Goal: Obtain resource: Obtain resource

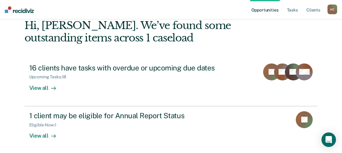
scroll to position [32, 0]
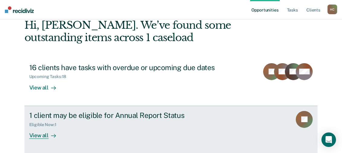
click at [38, 135] on div "View all" at bounding box center [46, 133] width 34 height 12
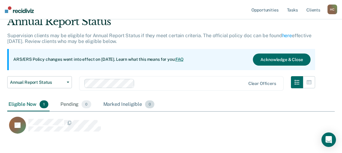
scroll to position [57, 0]
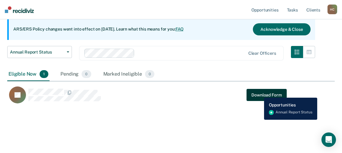
click at [260, 93] on button "Download Form" at bounding box center [267, 95] width 40 height 12
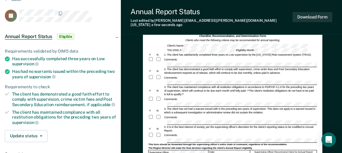
scroll to position [60, 0]
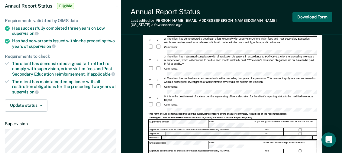
click at [313, 16] on button "Download Form" at bounding box center [313, 17] width 40 height 10
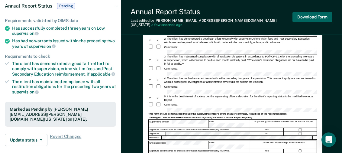
click at [304, 16] on button "Download Form" at bounding box center [313, 17] width 40 height 10
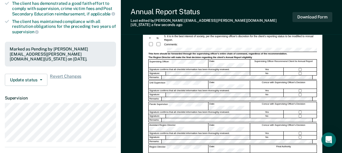
scroll to position [121, 0]
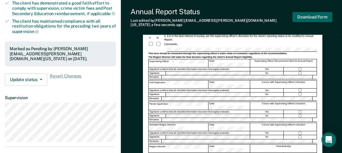
click at [318, 15] on button "Download Form" at bounding box center [313, 17] width 40 height 10
